Goal: Entertainment & Leisure: Consume media (video, audio)

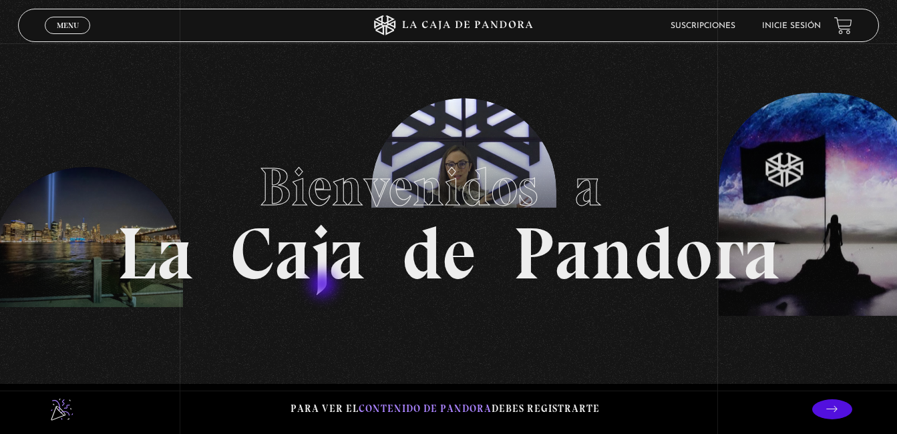
drag, startPoint x: 324, startPoint y: 286, endPoint x: 421, endPoint y: -3, distance: 305.1
click at [809, 20] on li "Inicie sesión" at bounding box center [791, 25] width 59 height 21
click at [803, 31] on li "Inicie sesión" at bounding box center [791, 25] width 59 height 21
click at [794, 31] on li "Inicie sesión" at bounding box center [791, 25] width 59 height 21
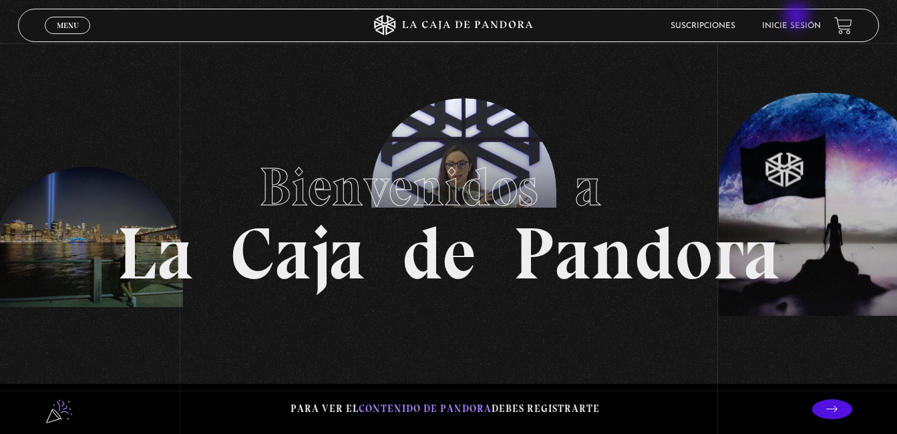
click at [798, 17] on li "Inicie sesión" at bounding box center [791, 25] width 59 height 21
click at [796, 27] on link "Inicie sesión" at bounding box center [791, 26] width 59 height 8
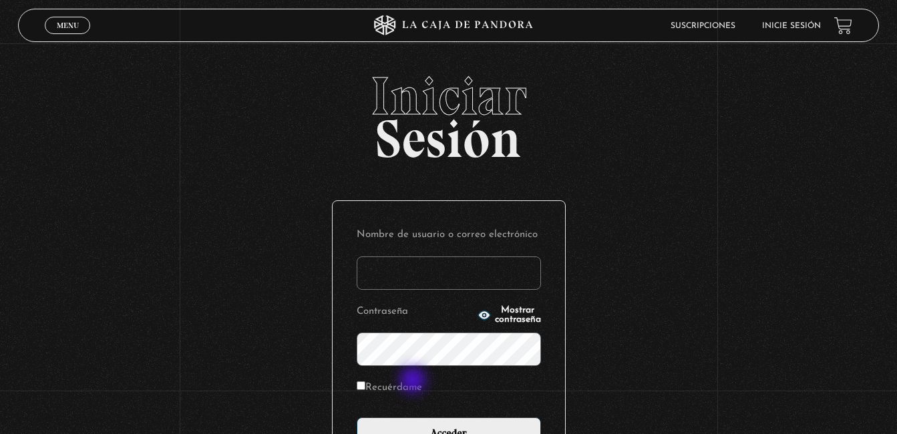
scroll to position [154, 0]
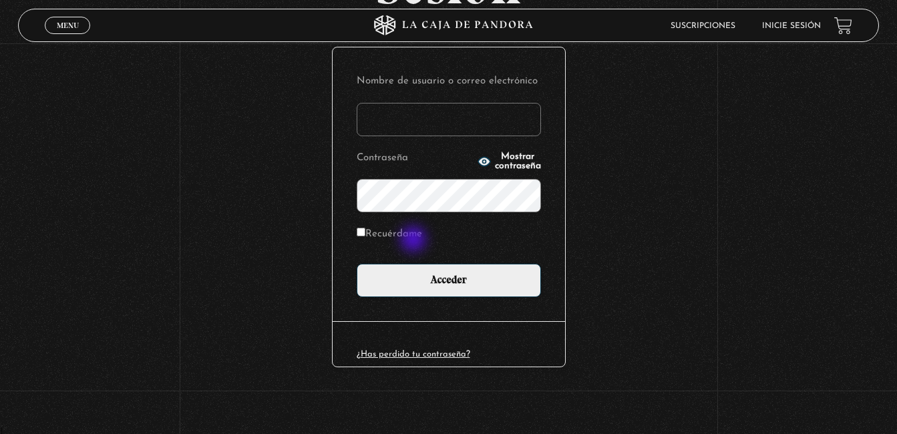
type input "nataliaj"
click at [415, 240] on label "Recuérdame" at bounding box center [389, 234] width 65 height 21
click at [365, 236] on input "Recuérdame" at bounding box center [361, 232] width 9 height 9
checkbox input "true"
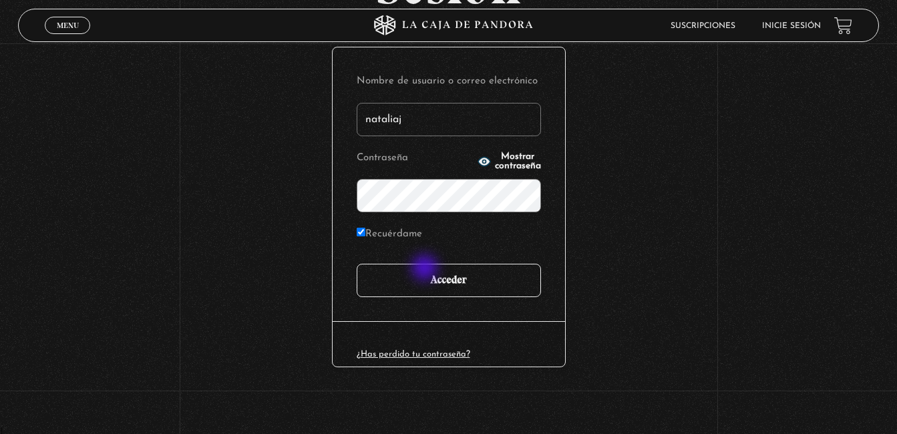
click at [426, 269] on input "Acceder" at bounding box center [449, 280] width 184 height 33
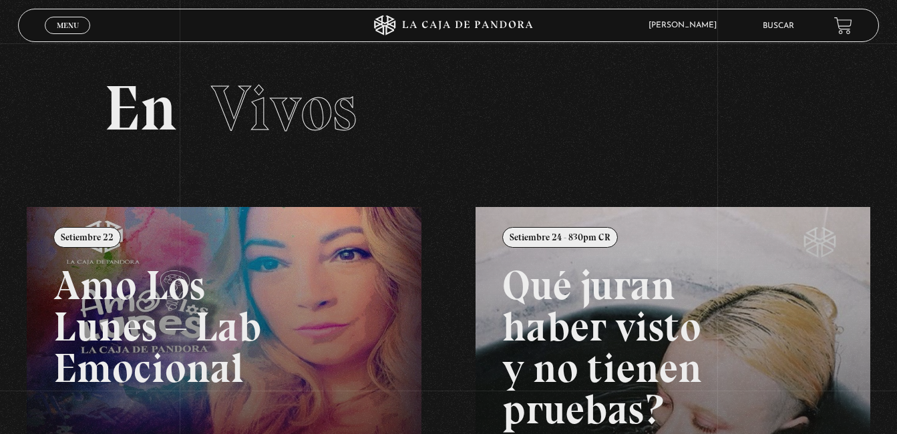
scroll to position [308, 0]
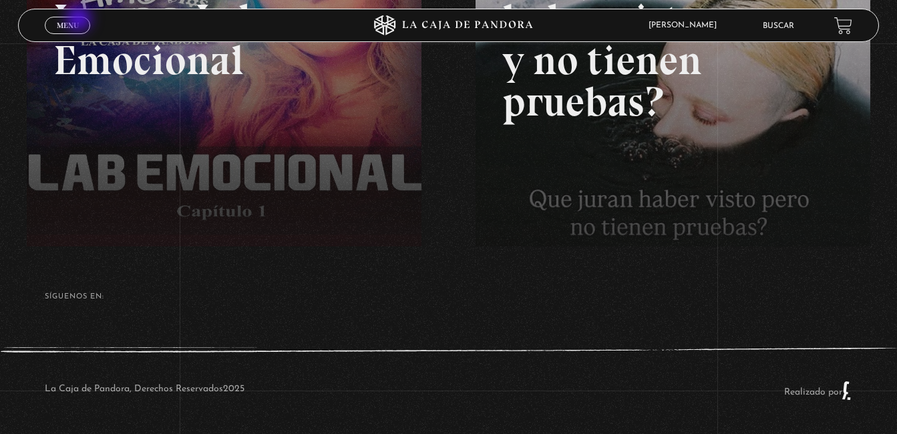
click at [80, 20] on link "Menu Cerrar" at bounding box center [67, 25] width 45 height 17
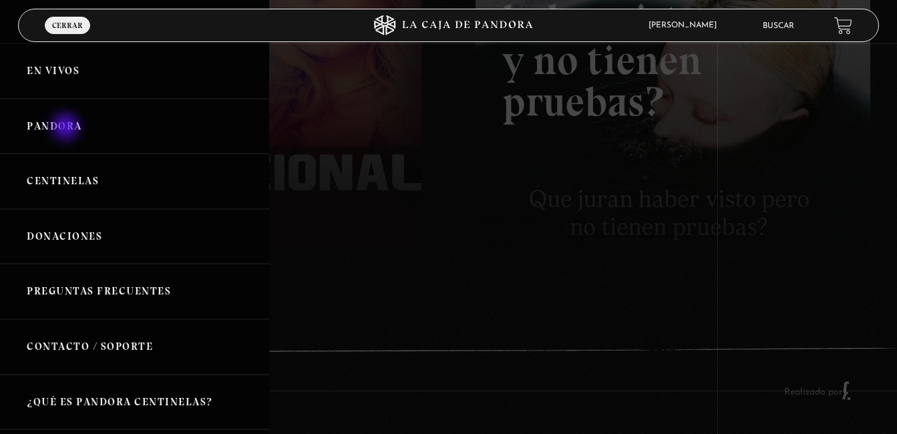
click at [67, 128] on link "Pandora" at bounding box center [134, 126] width 269 height 55
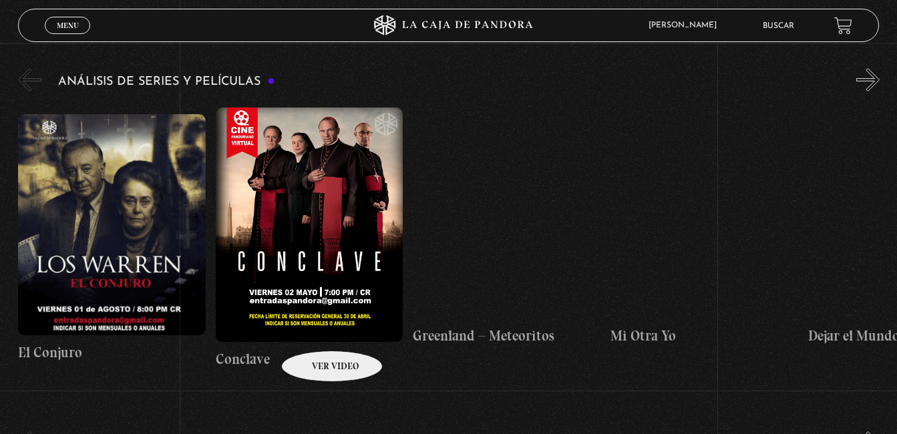
scroll to position [2279, 0]
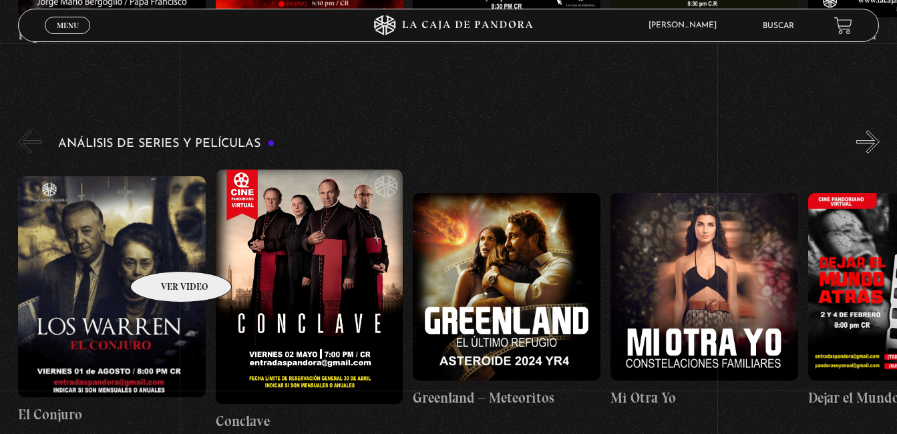
click at [164, 251] on figure at bounding box center [112, 286] width 188 height 221
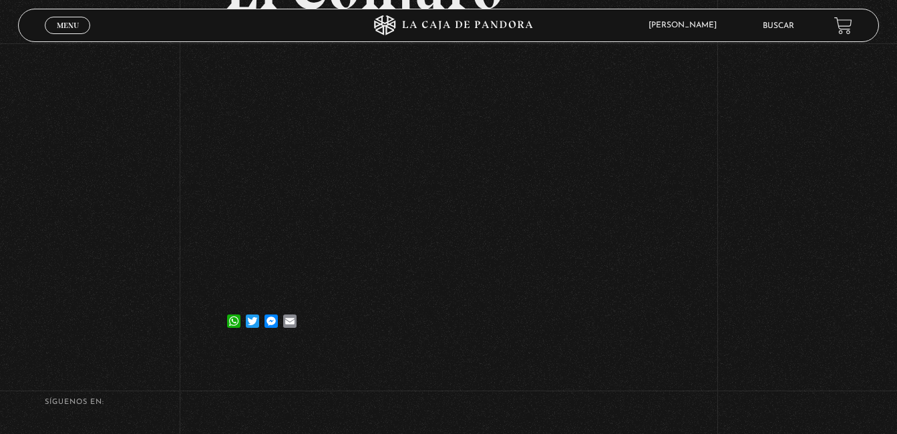
scroll to position [160, 0]
